Goal: Check status: Check status

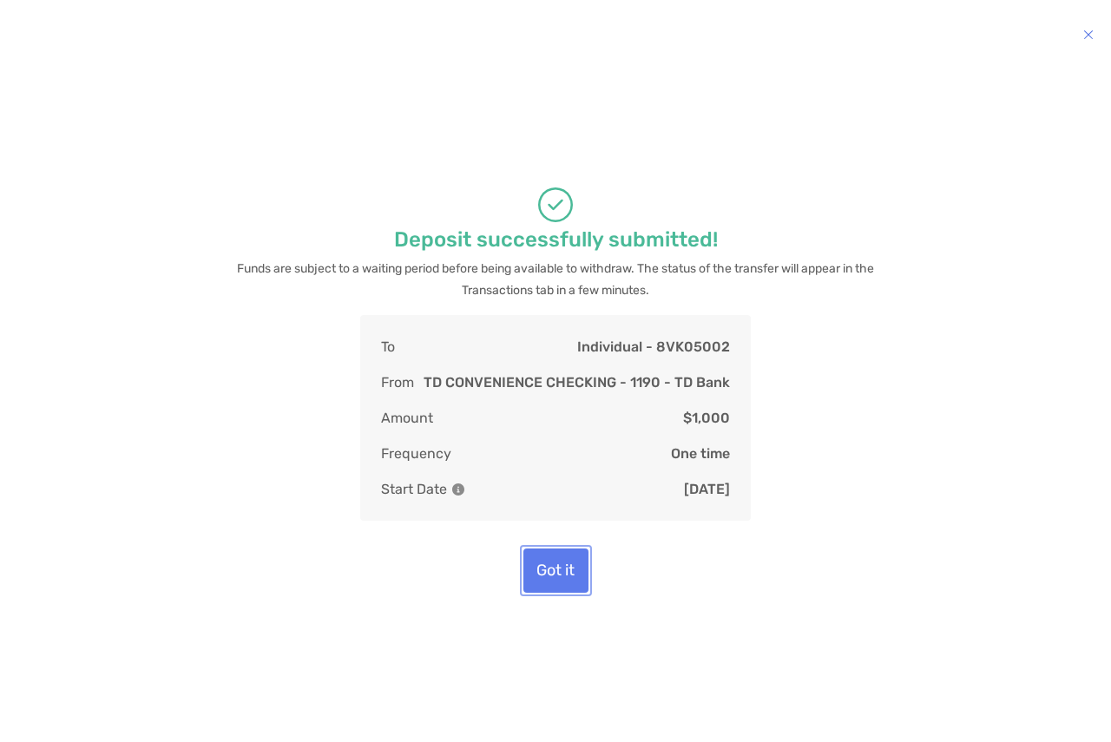
click at [555, 573] on button "Got it" at bounding box center [555, 571] width 65 height 44
click at [555, 569] on button "Got it" at bounding box center [555, 571] width 65 height 44
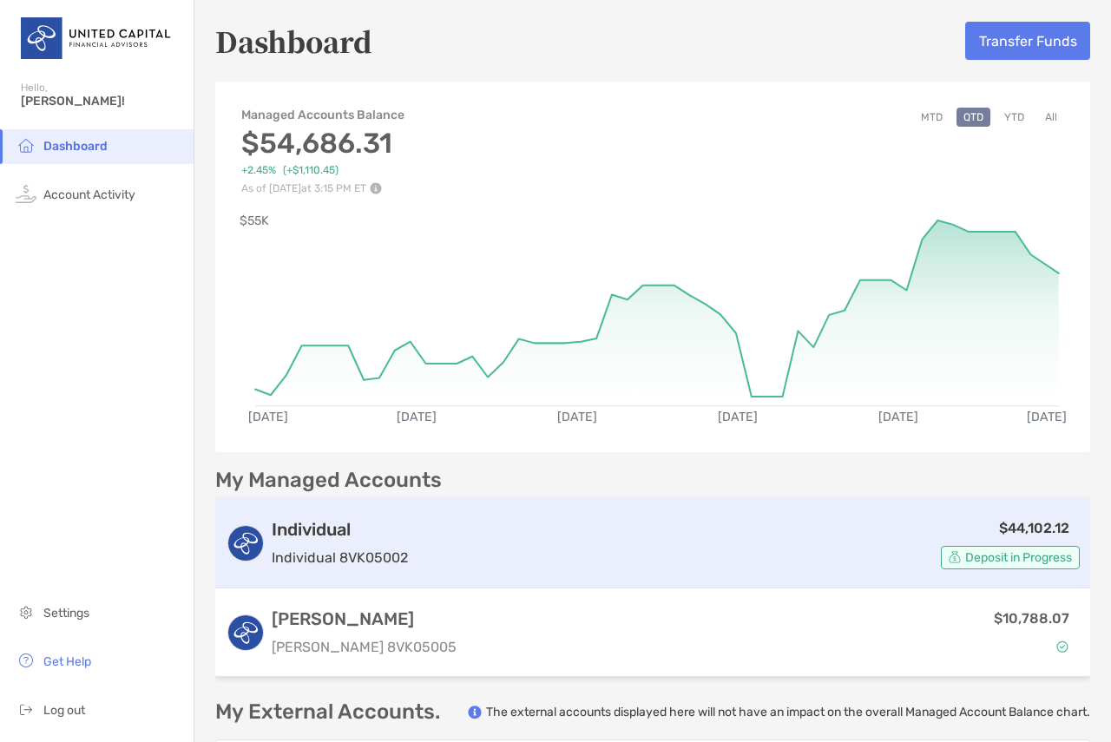
click at [905, 521] on div "$44,102.12 Deposit in Progress" at bounding box center [747, 543] width 665 height 52
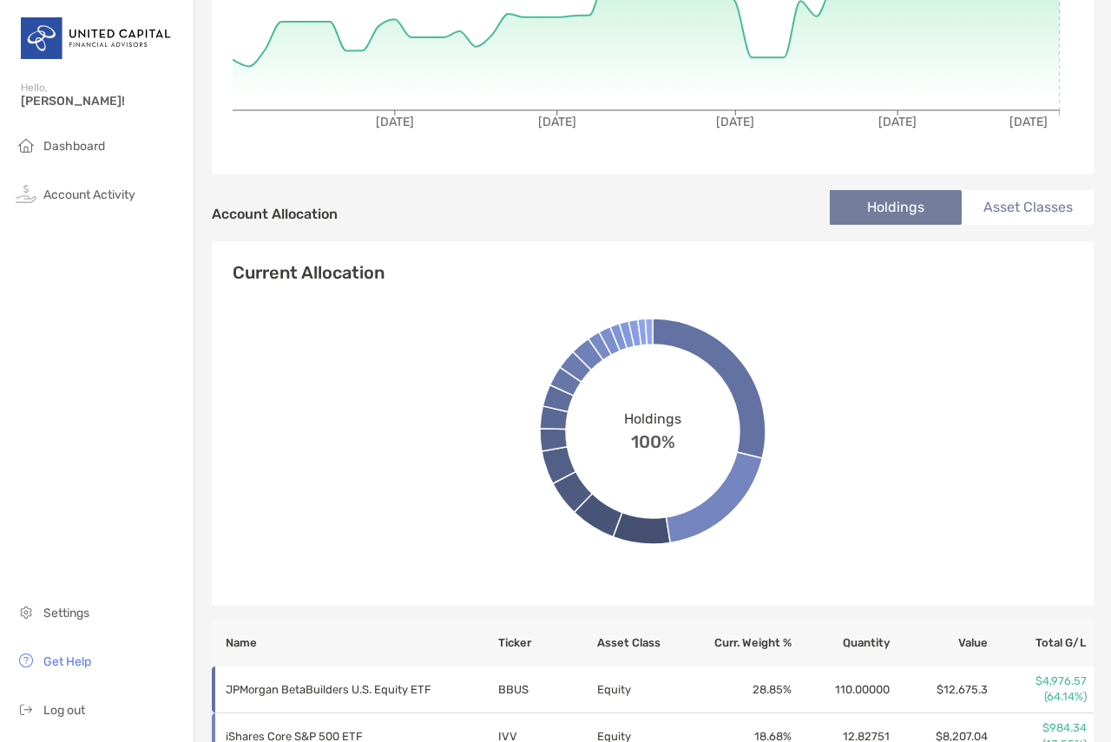
scroll to position [608, 0]
